Goal: Navigation & Orientation: Understand site structure

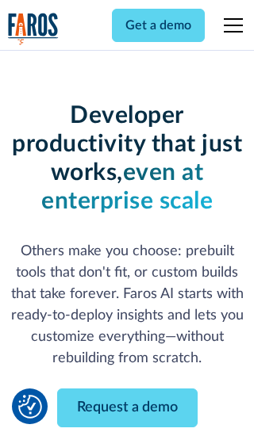
scroll to position [190, 0]
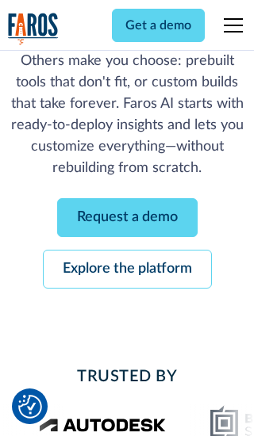
click at [127, 217] on link "Request a demo" at bounding box center [127, 217] width 140 height 39
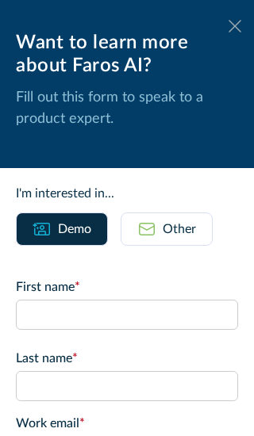
click at [235, 26] on icon at bounding box center [234, 26] width 13 height 12
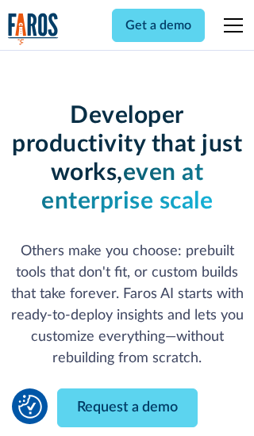
scroll to position [242, 0]
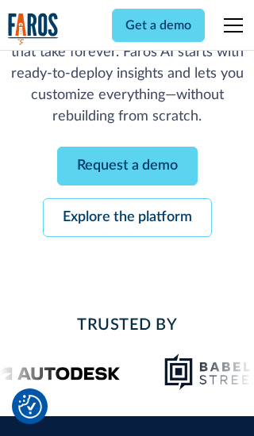
click at [127, 217] on link "Explore the platform" at bounding box center [127, 217] width 169 height 39
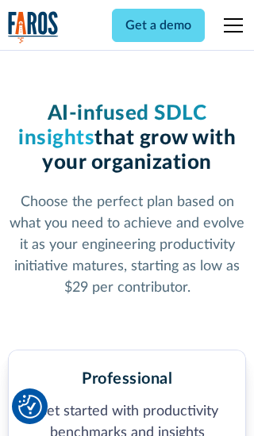
scroll to position [2458, 0]
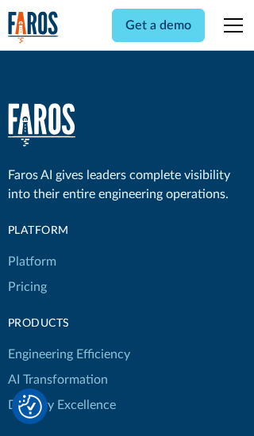
click at [31, 249] on link "Platform" at bounding box center [32, 261] width 48 height 25
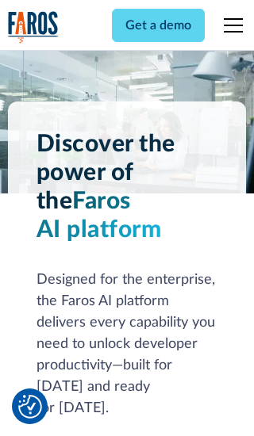
scroll to position [12424, 0]
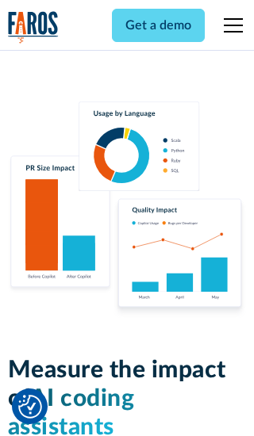
scroll to position [9806, 0]
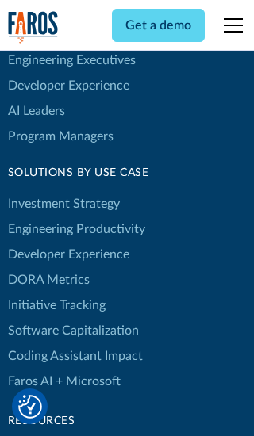
click at [48, 267] on link "DORA Metrics" at bounding box center [49, 279] width 82 height 25
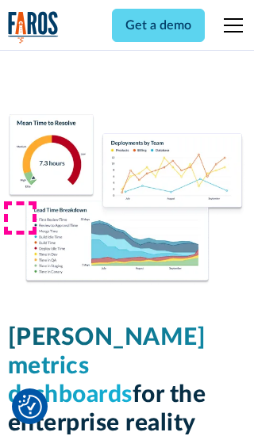
scroll to position [6946, 0]
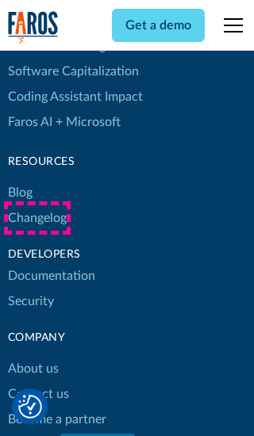
click at [36, 218] on link "Changelog" at bounding box center [37, 217] width 59 height 25
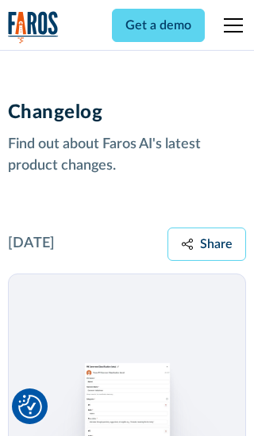
scroll to position [19160, 0]
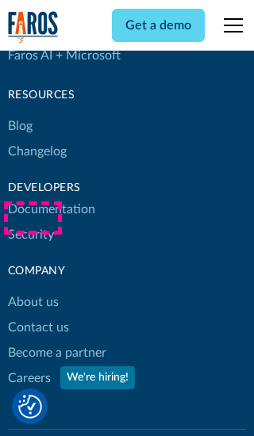
click at [33, 290] on link "About us" at bounding box center [33, 302] width 51 height 25
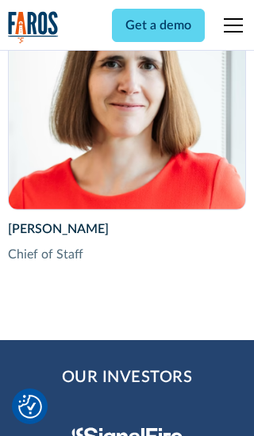
scroll to position [5470, 0]
